Goal: Information Seeking & Learning: Learn about a topic

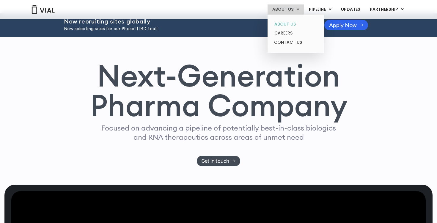
click at [293, 22] on link "ABOUT US" at bounding box center [295, 24] width 52 height 9
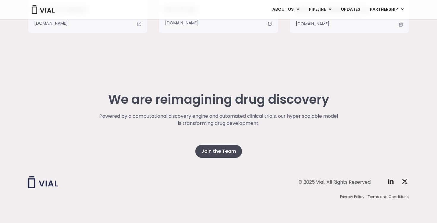
scroll to position [1206, 0]
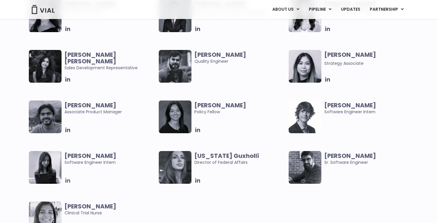
click at [70, 181] on icon at bounding box center [67, 180] width 5 height 5
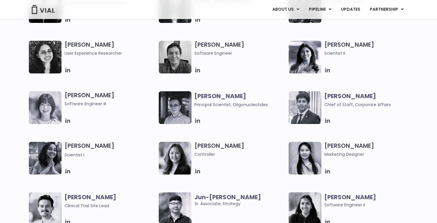
scroll to position [0, 0]
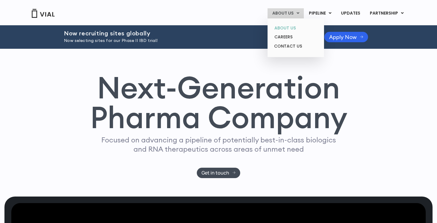
click at [288, 31] on link "ABOUT US" at bounding box center [295, 27] width 52 height 9
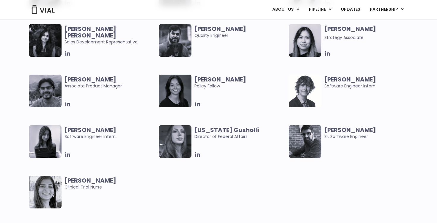
scroll to position [1231, 0]
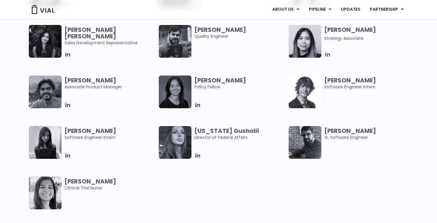
click at [327, 56] on icon at bounding box center [327, 54] width 5 height 5
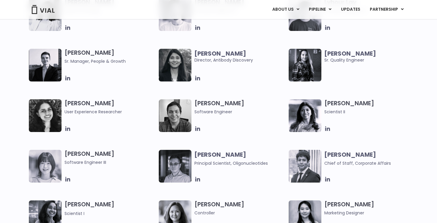
scroll to position [349, 0]
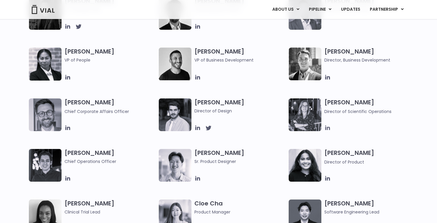
click at [326, 126] on icon at bounding box center [327, 127] width 7 height 7
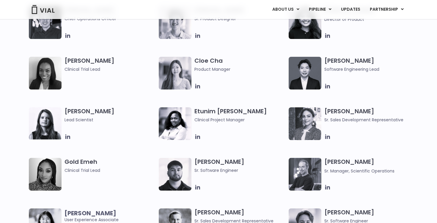
scroll to position [651, 0]
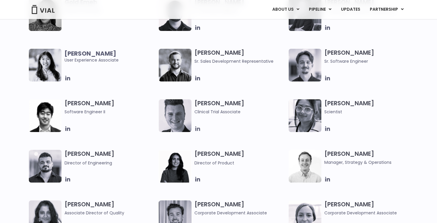
click at [197, 130] on icon at bounding box center [197, 128] width 5 height 5
click at [194, 125] on link at bounding box center [197, 128] width 7 height 7
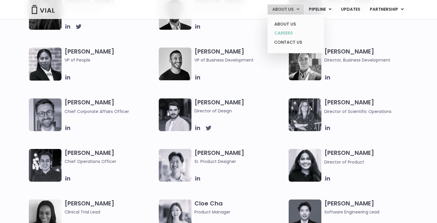
scroll to position [551, 0]
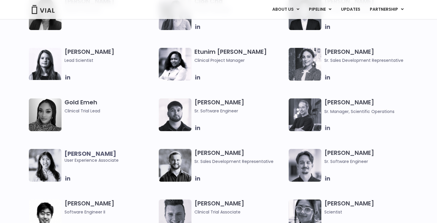
click at [326, 126] on icon at bounding box center [327, 127] width 7 height 7
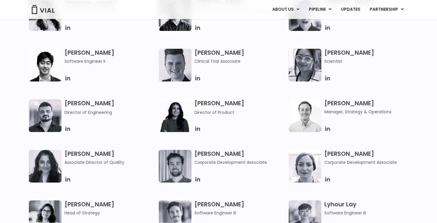
click at [331, 102] on h3 "[PERSON_NAME] Manager, Strategy & Operations" at bounding box center [369, 107] width 91 height 16
click at [326, 126] on icon at bounding box center [327, 128] width 7 height 7
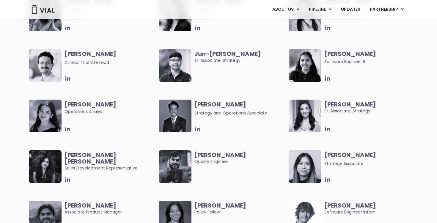
click at [199, 128] on icon at bounding box center [197, 129] width 5 height 5
click at [326, 128] on icon at bounding box center [327, 129] width 5 height 5
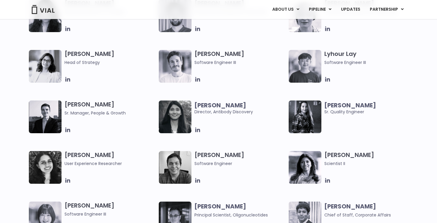
click at [214, 104] on b "[PERSON_NAME]" at bounding box center [220, 105] width 52 height 8
click at [196, 128] on icon at bounding box center [197, 130] width 7 height 7
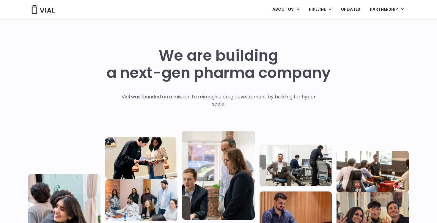
scroll to position [349, 0]
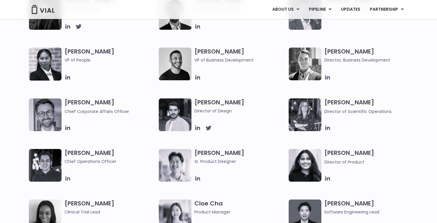
click at [66, 177] on icon at bounding box center [67, 178] width 7 height 7
click at [326, 126] on icon at bounding box center [327, 127] width 7 height 7
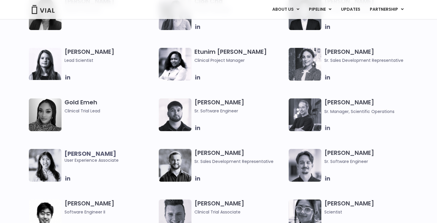
click at [326, 126] on icon at bounding box center [327, 127] width 7 height 7
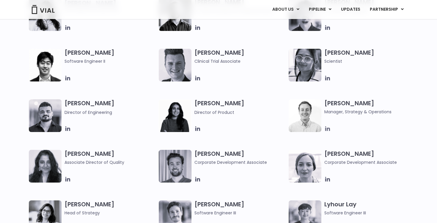
click at [328, 129] on icon at bounding box center [327, 128] width 7 height 7
click at [324, 125] on link at bounding box center [327, 128] width 7 height 7
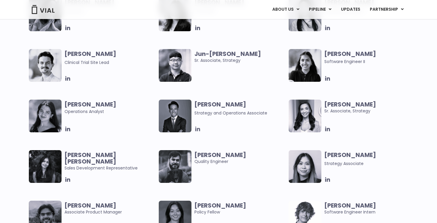
click at [198, 126] on icon at bounding box center [197, 129] width 7 height 7
click at [67, 130] on icon at bounding box center [67, 129] width 7 height 7
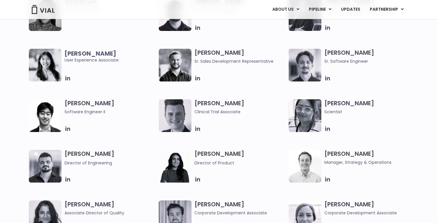
scroll to position [1057, 0]
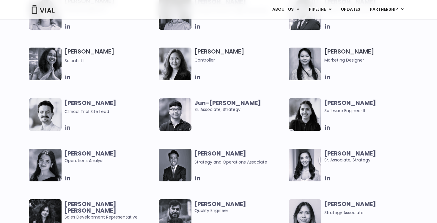
click at [67, 128] on icon at bounding box center [67, 127] width 7 height 7
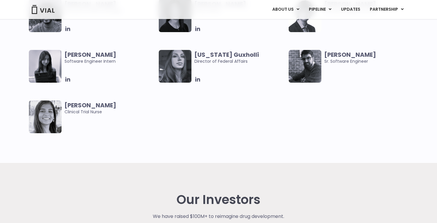
scroll to position [1569, 0]
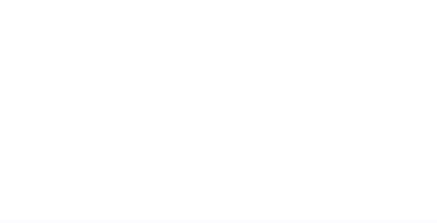
scroll to position [890, 0]
click at [400, 140] on div "career opportunities Explore our open roles" at bounding box center [218, 88] width 380 height 255
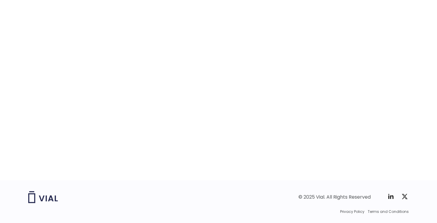
scroll to position [938, 0]
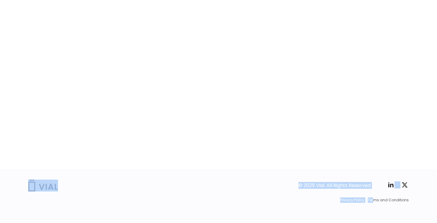
drag, startPoint x: 376, startPoint y: 109, endPoint x: 376, endPoint y: 195, distance: 85.2
click at [376, 98] on div "career opportunities Explore our open roles" at bounding box center [218, 41] width 380 height 255
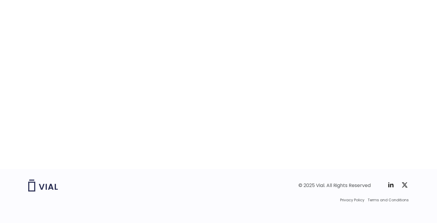
click at [372, 90] on div "career opportunities Explore our open roles" at bounding box center [218, 41] width 380 height 255
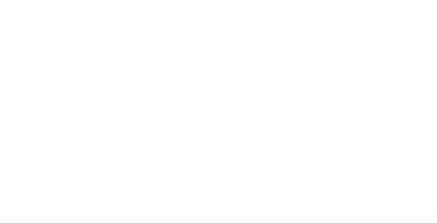
scroll to position [890, 0]
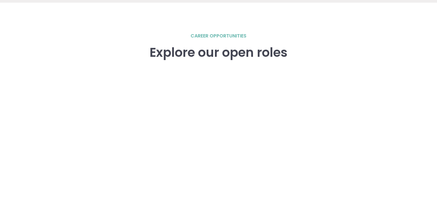
click at [368, 106] on div "career opportunities Explore our open roles" at bounding box center [218, 159] width 380 height 255
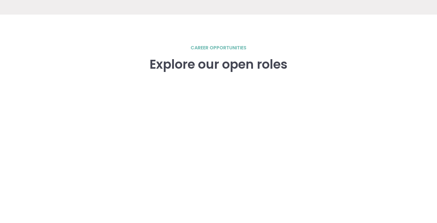
click at [342, 74] on div "career opportunities Explore our open roles" at bounding box center [218, 171] width 380 height 255
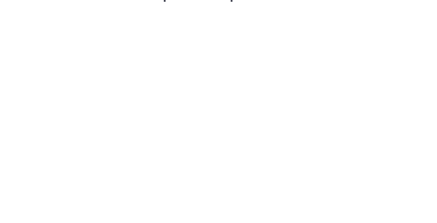
scroll to position [879, 0]
click at [390, 101] on div "career opportunities Explore our open roles" at bounding box center [218, 100] width 380 height 255
click at [376, 56] on div "career opportunities Explore our open roles" at bounding box center [218, 100] width 380 height 255
click at [382, 61] on div "career opportunities Explore our open roles" at bounding box center [218, 101] width 380 height 255
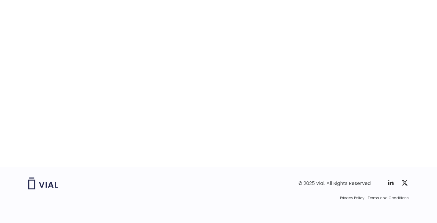
scroll to position [941, 0]
